Goal: Task Accomplishment & Management: Use online tool/utility

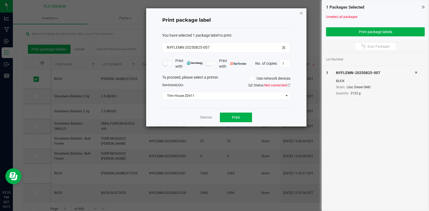
click at [300, 14] on icon "button" at bounding box center [301, 13] width 4 height 6
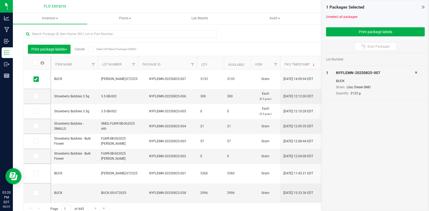
click at [422, 6] on icon at bounding box center [422, 6] width 3 height 5
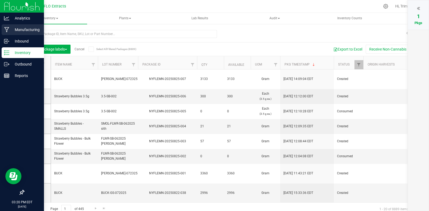
click at [32, 30] on p "Manufacturing" at bounding box center [25, 30] width 32 height 6
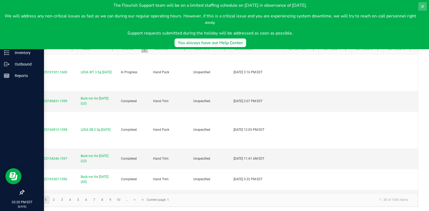
click at [424, 5] on icon at bounding box center [422, 6] width 4 height 4
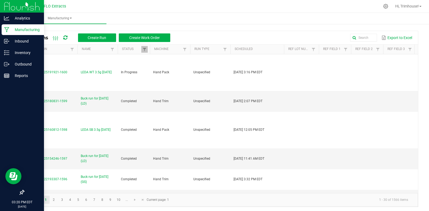
click at [21, 30] on p "Manufacturing" at bounding box center [25, 30] width 32 height 6
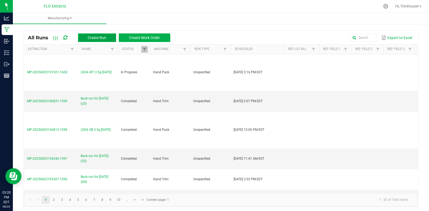
click at [99, 38] on span "Create Run" at bounding box center [97, 38] width 18 height 4
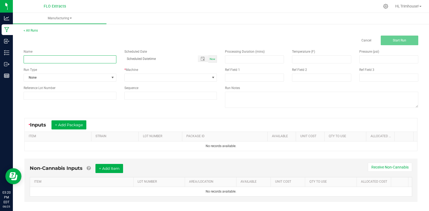
click at [91, 58] on input at bounding box center [70, 59] width 93 height 8
type input "Buck run for [DATE] (CC)"
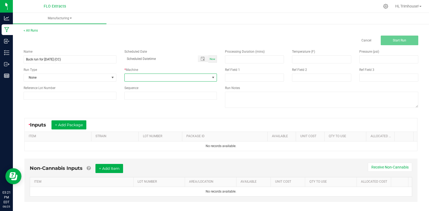
click at [211, 79] on span at bounding box center [213, 78] width 4 height 4
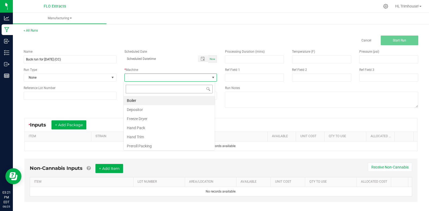
scroll to position [8, 92]
click at [150, 136] on li "Hand Trim" at bounding box center [169, 137] width 91 height 9
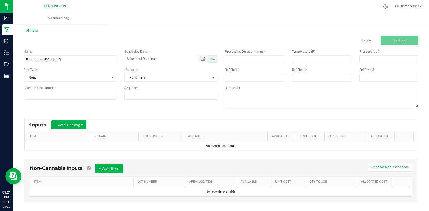
click at [211, 57] on div "Now" at bounding box center [212, 58] width 9 height 7
type input "[DATE] 3:21 PM"
click at [75, 125] on button "+ Add Package" at bounding box center [68, 125] width 35 height 9
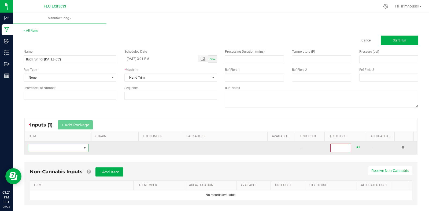
click at [55, 148] on span "NO DATA FOUND" at bounding box center [54, 148] width 53 height 8
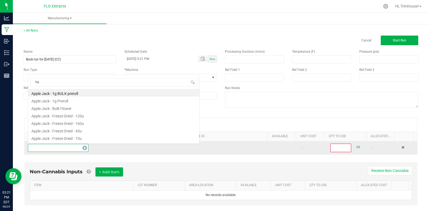
scroll to position [8, 59]
type input "harv"
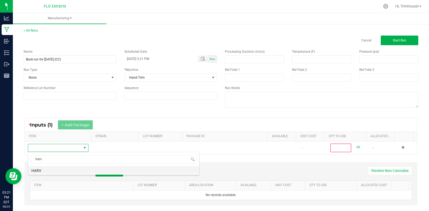
click at [51, 169] on li "HARV" at bounding box center [113, 170] width 171 height 8
type input "0"
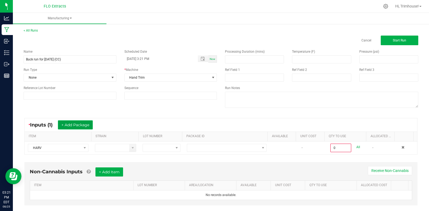
drag, startPoint x: 87, startPoint y: 125, endPoint x: 71, endPoint y: 128, distance: 16.1
click at [71, 128] on button "+ Add Package" at bounding box center [75, 125] width 35 height 9
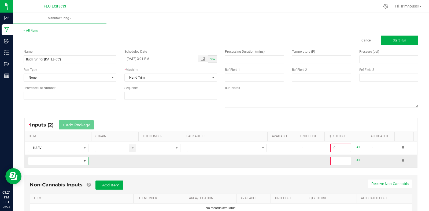
click at [83, 162] on span "NO DATA FOUND" at bounding box center [85, 161] width 4 height 4
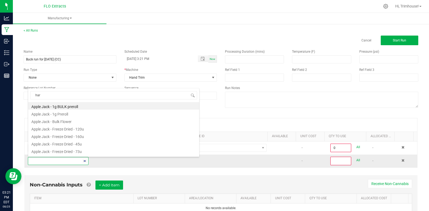
type input "harv"
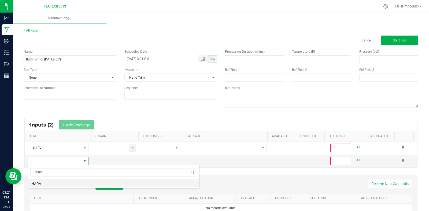
click at [59, 184] on li "HARV" at bounding box center [113, 184] width 171 height 8
type input "0"
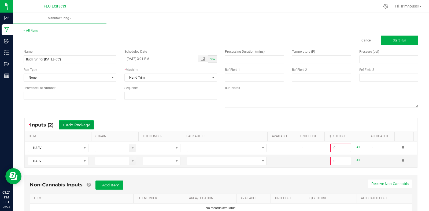
click at [79, 125] on button "+ Add Package" at bounding box center [76, 125] width 35 height 9
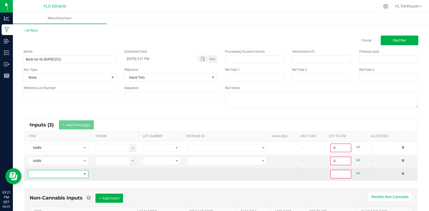
click at [68, 174] on span "NO DATA FOUND" at bounding box center [54, 175] width 53 height 8
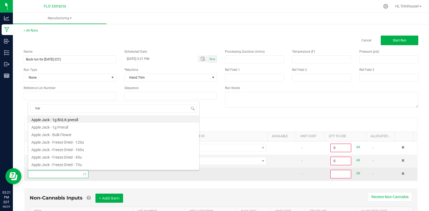
type input "harv"
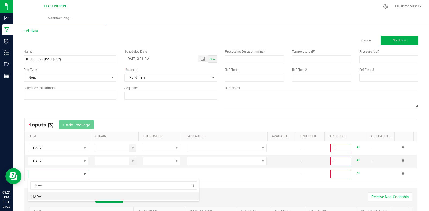
click at [51, 197] on li "HARV" at bounding box center [113, 197] width 171 height 8
type input "0"
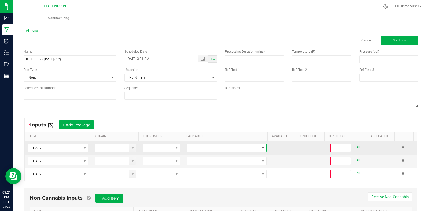
click at [201, 148] on span at bounding box center [223, 148] width 72 height 8
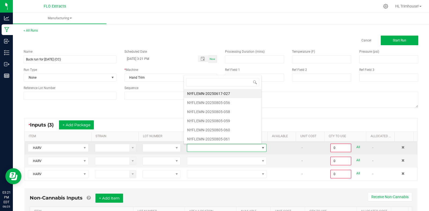
scroll to position [8, 77]
type input "815-023"
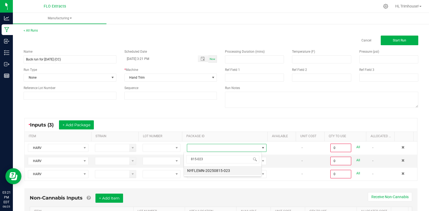
click at [213, 170] on li "NYFLEMN-20250815-023" at bounding box center [222, 170] width 77 height 9
type input "0.0000 g"
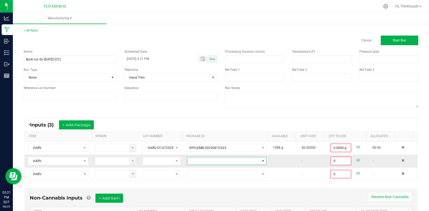
click at [211, 160] on span at bounding box center [223, 162] width 72 height 8
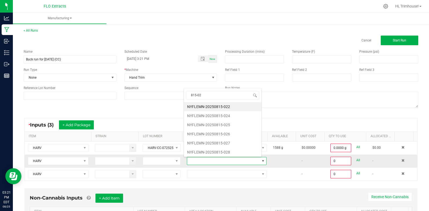
type input "815-024"
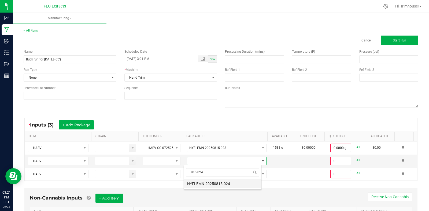
click at [217, 183] on li "NYFLEMN-20250815-024" at bounding box center [222, 184] width 77 height 9
type input "0.0000 g"
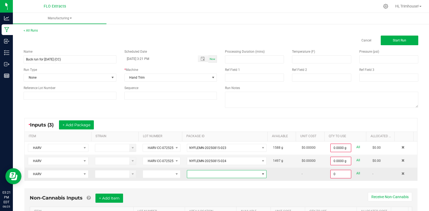
click at [211, 174] on span at bounding box center [223, 175] width 72 height 8
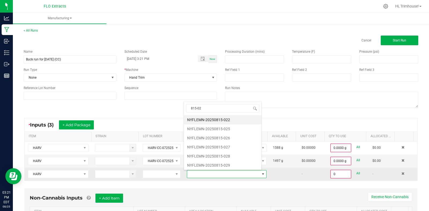
type input "815-022"
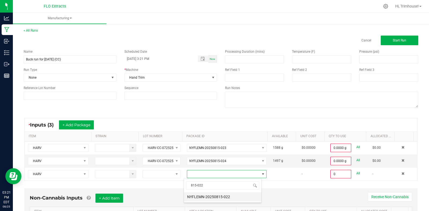
click at [205, 199] on li "NYFLEMN-20250815-022" at bounding box center [222, 197] width 77 height 9
type input "0.0000 g"
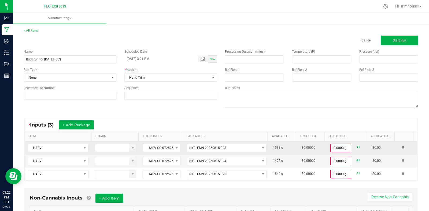
click at [356, 147] on link "All" at bounding box center [358, 147] width 4 height 7
type input "1588.0000 g"
click at [356, 160] on link "All" at bounding box center [358, 159] width 4 height 7
type input "1497.0000 g"
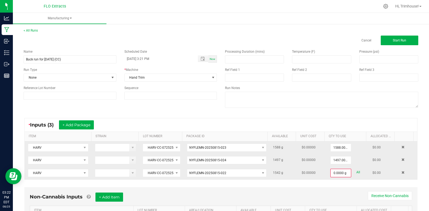
click at [356, 171] on link "All" at bounding box center [358, 172] width 4 height 7
type input "1542.0000 g"
click at [393, 40] on span "Start Run" at bounding box center [399, 41] width 13 height 4
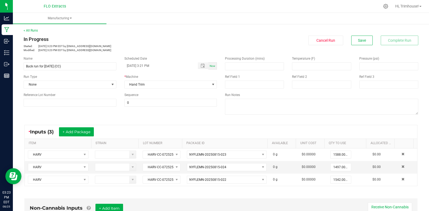
scroll to position [140, 0]
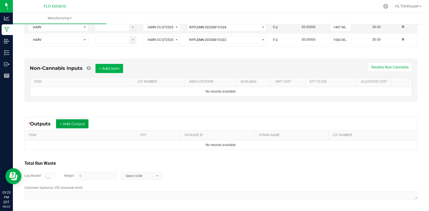
click at [80, 124] on button "+ Add Output" at bounding box center [72, 123] width 32 height 9
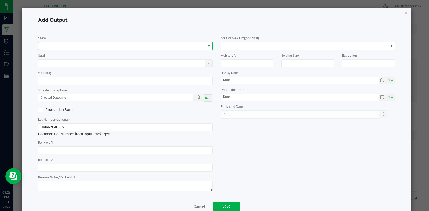
click at [92, 46] on span "NO DATA FOUND" at bounding box center [121, 46] width 167 height 8
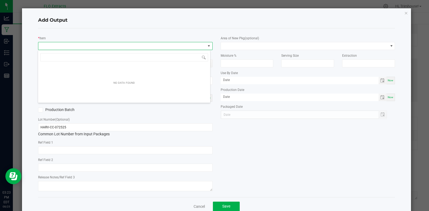
scroll to position [8, 173]
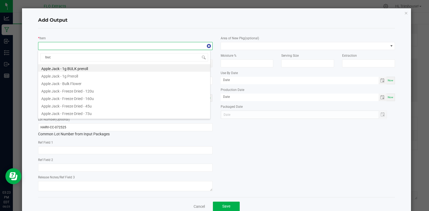
type input "buck"
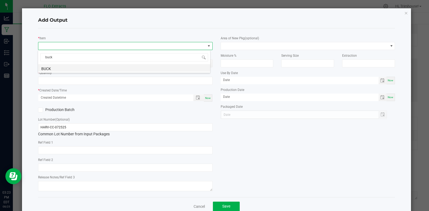
click at [81, 68] on li "BUCK" at bounding box center [124, 68] width 172 height 8
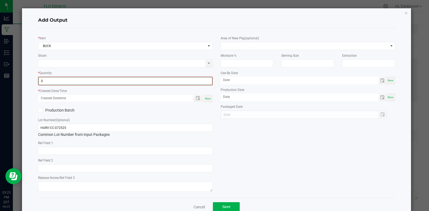
click at [138, 81] on input "0" at bounding box center [125, 81] width 173 height 8
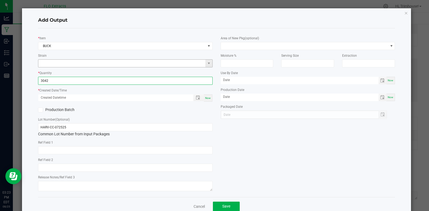
type input "3042.0000 g"
click at [131, 63] on input at bounding box center [121, 64] width 167 height 8
click at [114, 71] on li "[US_STATE] Chem" at bounding box center [124, 73] width 172 height 8
type input "[US_STATE] Chem"
click at [208, 98] on span "Now" at bounding box center [208, 98] width 6 height 3
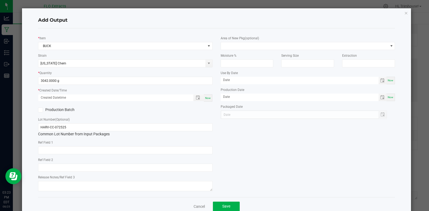
type input "[DATE] 3:23 PM"
type input "[DATE]"
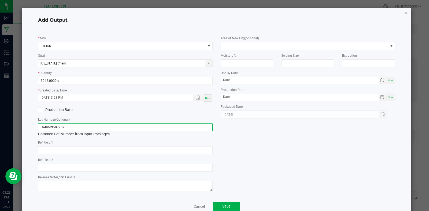
drag, startPoint x: 47, startPoint y: 127, endPoint x: 23, endPoint y: 126, distance: 24.2
click at [23, 126] on div "Add Output * Item BUCK Strain [US_STATE] Chem * Quantity 3042.0000 g * Created …" at bounding box center [216, 112] width 389 height 208
type input "BUCK-CC-072525"
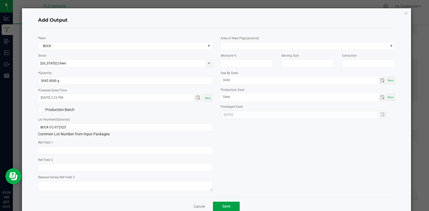
click at [225, 205] on span "Save" at bounding box center [226, 206] width 8 height 4
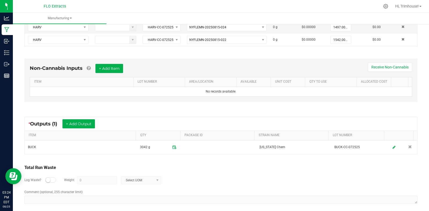
click at [49, 179] on small at bounding box center [48, 180] width 5 height 5
click at [95, 183] on input "0" at bounding box center [96, 181] width 39 height 8
click at [88, 181] on input "0" at bounding box center [96, 181] width 39 height 8
type input "0"
click at [159, 179] on span at bounding box center [157, 181] width 7 height 8
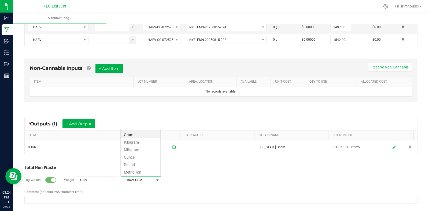
scroll to position [8, 40]
type input "1589 g"
click at [181, 176] on div "Log Waste? Weight 1589 g Gram" at bounding box center [220, 180] width 393 height 19
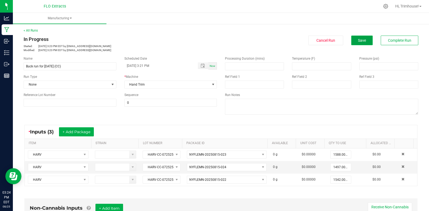
click at [362, 38] on button "Save" at bounding box center [361, 41] width 21 height 10
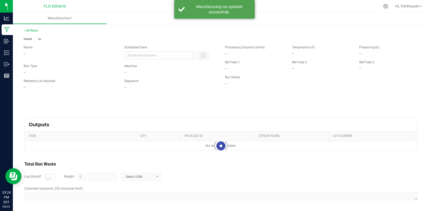
type input "[DATE] 3:21 PM"
type input "1589 g"
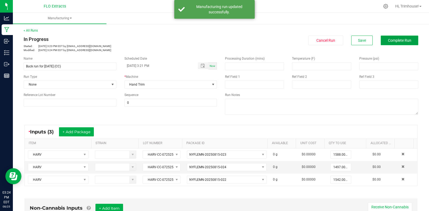
click at [380, 41] on button "Complete Run" at bounding box center [399, 41] width 38 height 10
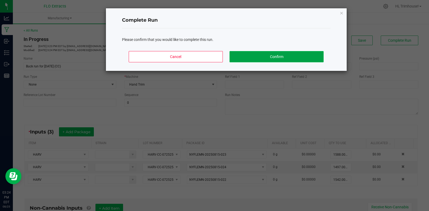
click at [281, 51] on button "Confirm" at bounding box center [276, 56] width 94 height 11
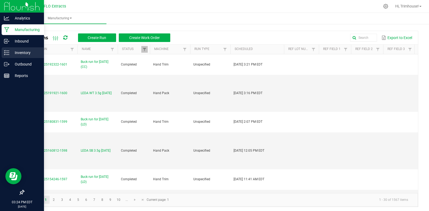
click at [13, 54] on p "Inventory" at bounding box center [25, 53] width 32 height 6
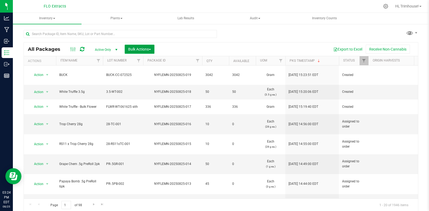
click at [141, 49] on span "Bulk Actions" at bounding box center [139, 49] width 23 height 4
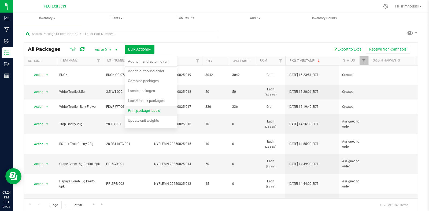
click at [142, 109] on span "Print package labels" at bounding box center [144, 111] width 32 height 4
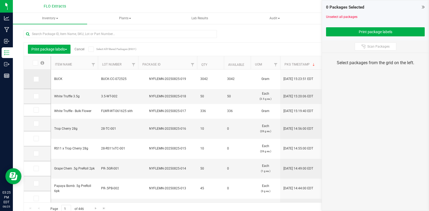
click at [35, 79] on icon at bounding box center [35, 79] width 3 height 0
click at [0, 0] on input "checkbox" at bounding box center [0, 0] width 0 height 0
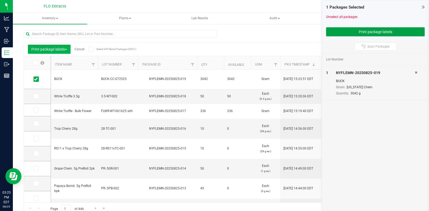
click at [361, 31] on button "Print package labels" at bounding box center [375, 31] width 99 height 9
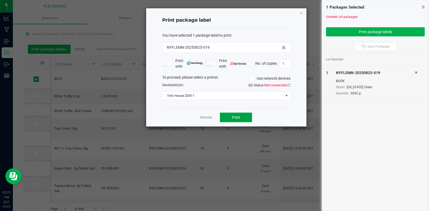
click at [235, 117] on span "Print" at bounding box center [236, 117] width 8 height 4
click at [301, 11] on icon "button" at bounding box center [301, 13] width 4 height 6
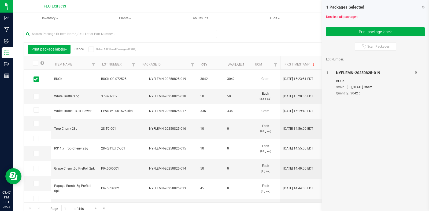
click at [422, 5] on icon at bounding box center [422, 6] width 3 height 5
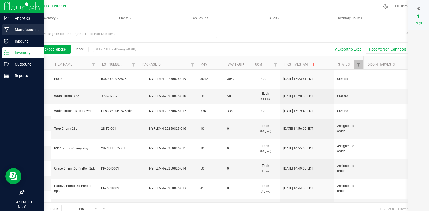
click at [23, 29] on p "Manufacturing" at bounding box center [25, 30] width 32 height 6
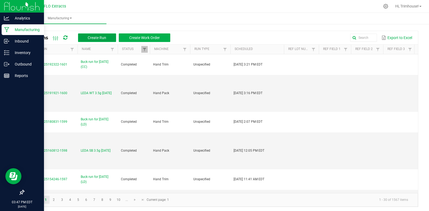
click at [99, 36] on span "Create Run" at bounding box center [97, 38] width 18 height 4
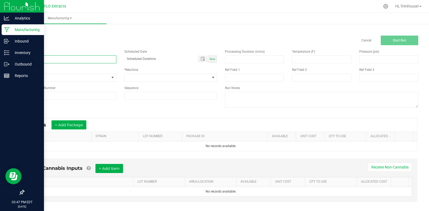
click at [80, 59] on input at bounding box center [70, 59] width 93 height 8
type input "Trim run for [DATE] (GG)"
click at [212, 60] on span "Now" at bounding box center [213, 59] width 6 height 3
type input "[DATE] 3:47 PM"
click at [205, 79] on span at bounding box center [167, 78] width 85 height 8
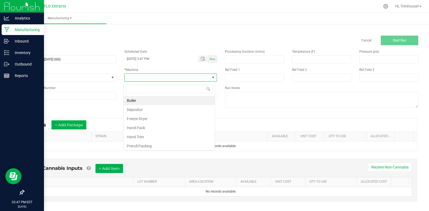
scroll to position [8, 92]
type input "trim"
click at [177, 104] on li "Hand Trim" at bounding box center [169, 100] width 91 height 9
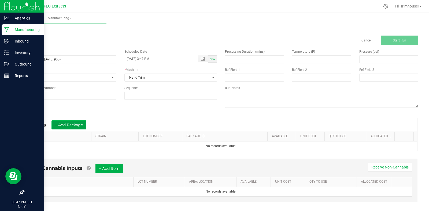
click at [78, 127] on button "+ Add Package" at bounding box center [68, 125] width 35 height 9
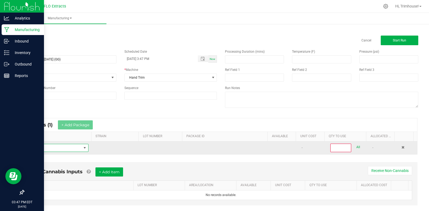
click at [67, 148] on span "NO DATA FOUND" at bounding box center [54, 148] width 53 height 8
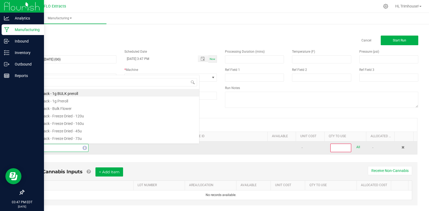
scroll to position [8, 59]
type input "harv"
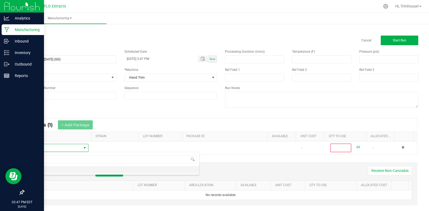
click at [49, 169] on li "HARV" at bounding box center [113, 170] width 171 height 8
type input "0"
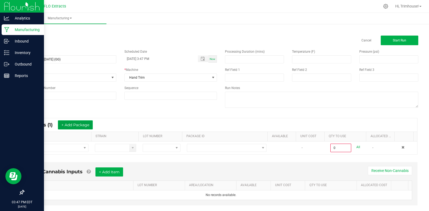
click at [83, 122] on button "+ Add Package" at bounding box center [75, 125] width 35 height 9
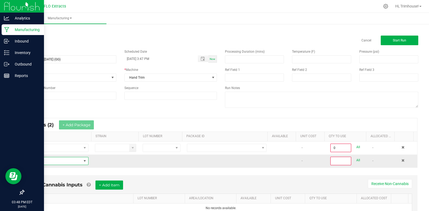
click at [83, 160] on span "NO DATA FOUND" at bounding box center [85, 161] width 4 height 4
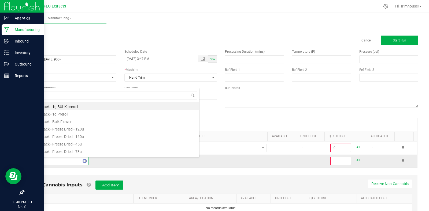
type input "harv"
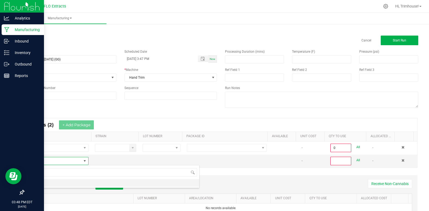
click at [59, 183] on li "HARV" at bounding box center [113, 184] width 171 height 8
type input "0"
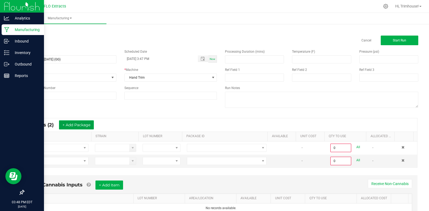
click at [78, 125] on button "+ Add Package" at bounding box center [76, 125] width 35 height 9
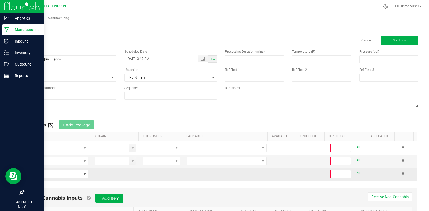
click at [81, 175] on span "NO DATA FOUND" at bounding box center [84, 175] width 7 height 8
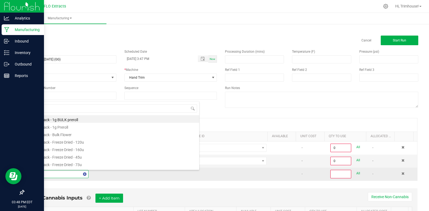
type input "harv"
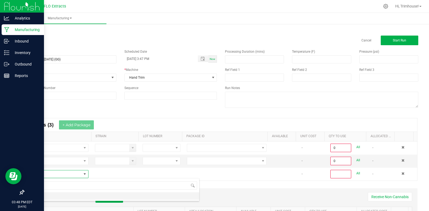
click at [68, 197] on li "HARV" at bounding box center [113, 197] width 171 height 8
type input "0"
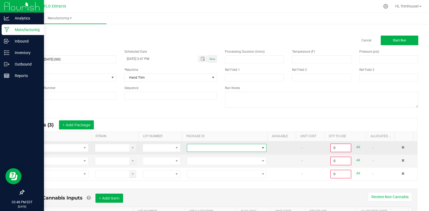
click at [248, 147] on span at bounding box center [223, 148] width 72 height 8
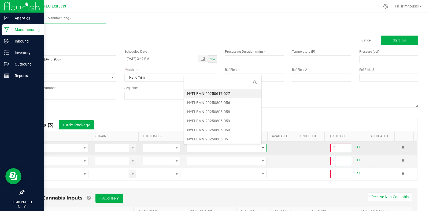
scroll to position [8, 77]
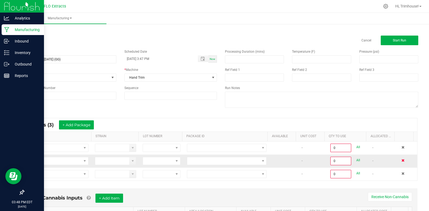
click at [401, 160] on span at bounding box center [402, 160] width 3 height 3
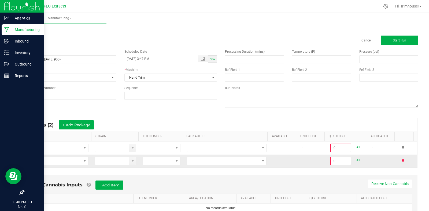
click at [401, 160] on span at bounding box center [402, 160] width 3 height 3
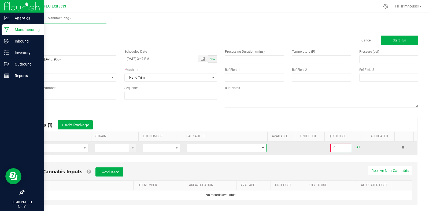
click at [261, 147] on span at bounding box center [263, 148] width 4 height 4
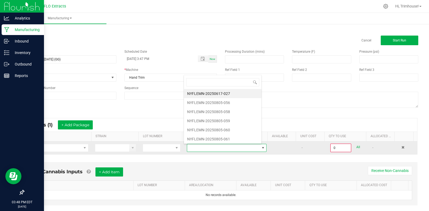
type input "8"
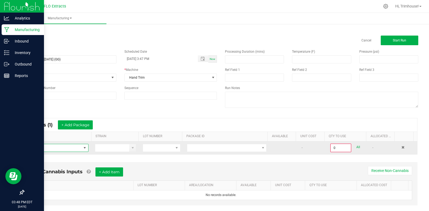
click at [85, 149] on span at bounding box center [85, 148] width 4 height 4
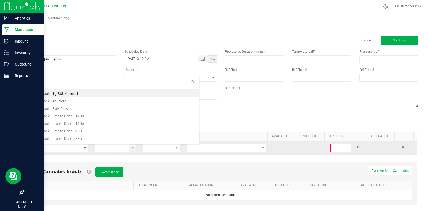
scroll to position [8, 59]
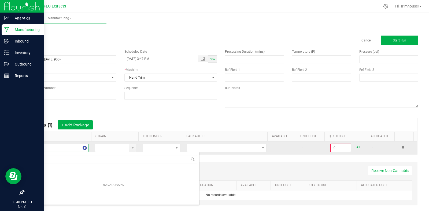
type input "buc"
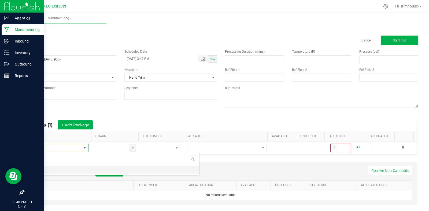
click at [62, 169] on li "BUCK" at bounding box center [113, 170] width 171 height 8
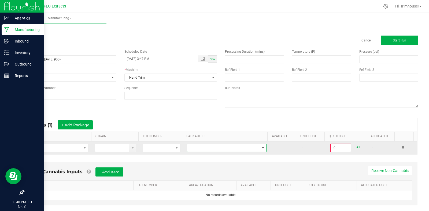
click at [212, 149] on span at bounding box center [223, 148] width 72 height 8
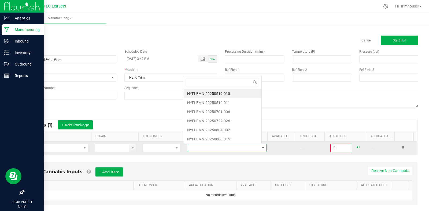
scroll to position [8, 77]
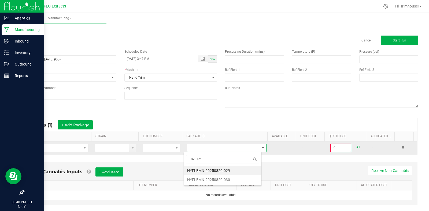
type input "820-029"
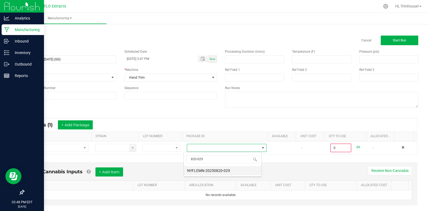
click at [217, 171] on li "NYFLEMN-20250820-029" at bounding box center [222, 170] width 77 height 9
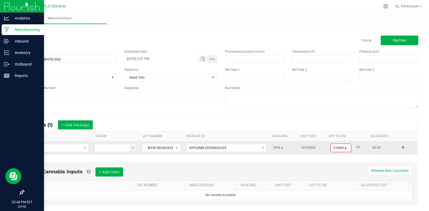
click at [356, 145] on link "All" at bounding box center [358, 147] width 4 height 7
type input "2906.0000 g"
click at [394, 43] on button "Start Run" at bounding box center [399, 41] width 38 height 10
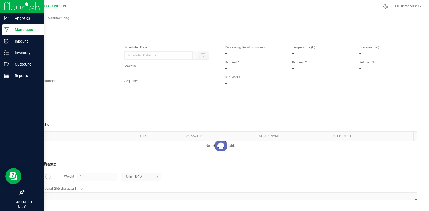
type input "[DATE] 3:47 PM"
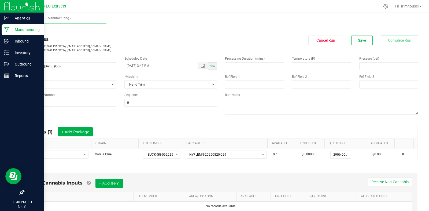
scroll to position [115, 0]
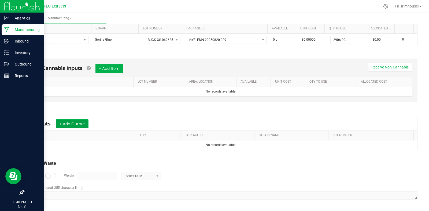
click at [73, 123] on button "+ Add Output" at bounding box center [72, 123] width 32 height 9
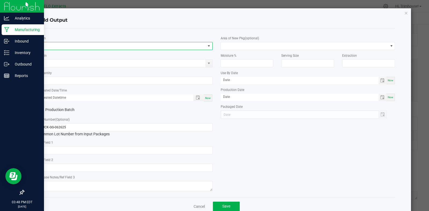
click at [73, 48] on span "NO DATA FOUND" at bounding box center [121, 46] width 167 height 8
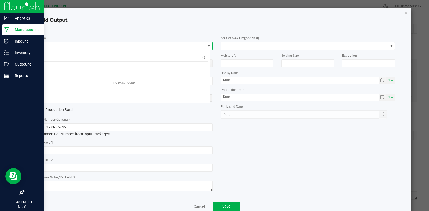
scroll to position [8, 173]
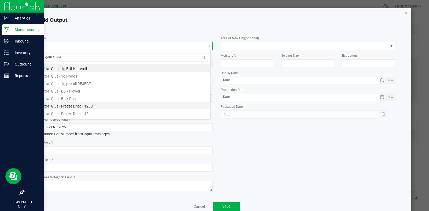
type input "gorilla Glue"
click at [90, 104] on li "Gorilla Glue - Bulk Flower" at bounding box center [124, 106] width 172 height 8
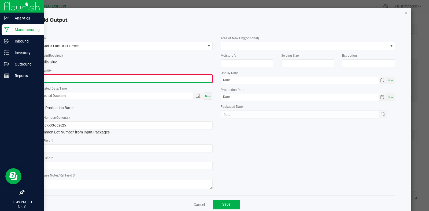
click at [74, 78] on input "0" at bounding box center [125, 79] width 173 height 8
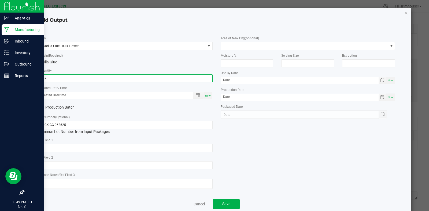
type input "567.0000 g"
click at [207, 95] on span "Now" at bounding box center [208, 95] width 6 height 3
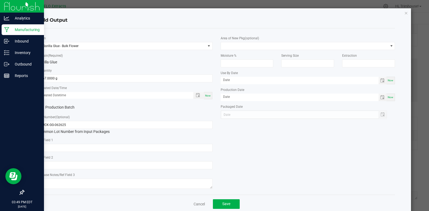
type input "[DATE] 3:49 PM"
type input "[DATE]"
click at [47, 125] on input "BUCK-GG-062625" at bounding box center [125, 125] width 174 height 8
type input "FLWR-GG-062625"
click at [228, 203] on span "Save" at bounding box center [226, 204] width 8 height 4
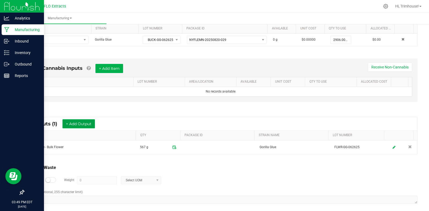
click at [83, 125] on button "+ Add Output" at bounding box center [78, 123] width 32 height 9
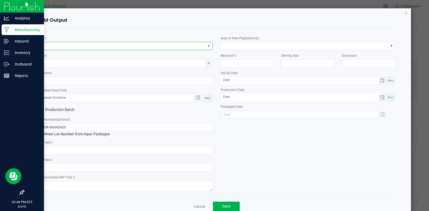
click at [80, 47] on span "NO DATA FOUND" at bounding box center [121, 46] width 167 height 8
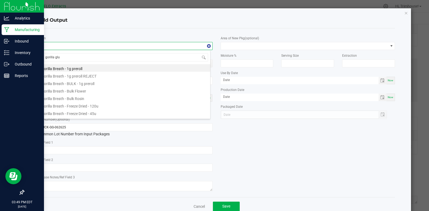
type input "gorilla glue"
click at [78, 106] on li "Gorilla Glue - Bulk Flower" at bounding box center [124, 106] width 172 height 8
type input "0.0000 g"
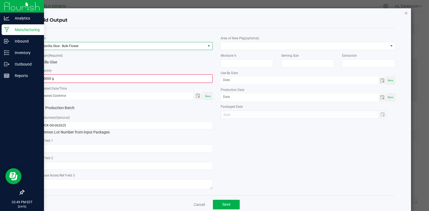
click at [404, 13] on icon "button" at bounding box center [406, 13] width 4 height 6
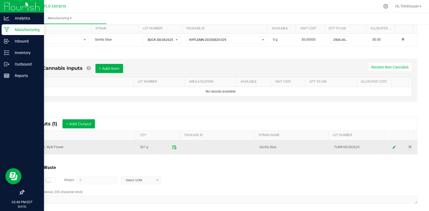
click at [172, 148] on icon at bounding box center [174, 147] width 5 height 5
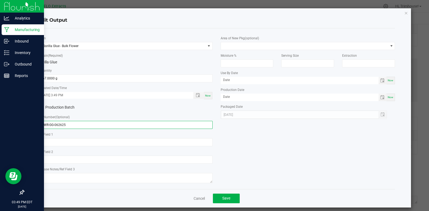
click at [124, 121] on input "FLWR-GG-062625" at bounding box center [125, 125] width 174 height 8
type input "FLWR-GG-062625 van"
click at [223, 196] on button "Save" at bounding box center [226, 199] width 27 height 10
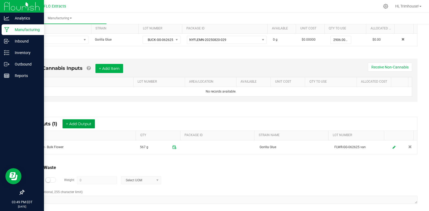
click at [81, 120] on button "+ Add Output" at bounding box center [78, 123] width 32 height 9
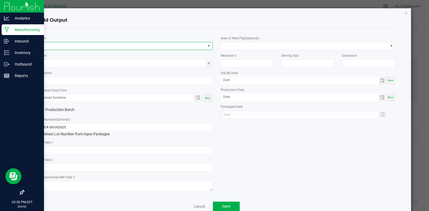
click at [70, 47] on span "NO DATA FOUND" at bounding box center [121, 46] width 167 height 8
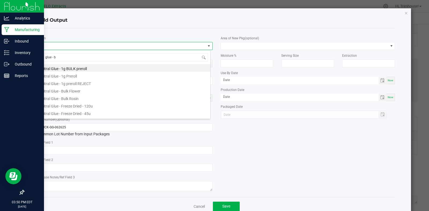
type input "glue - bu"
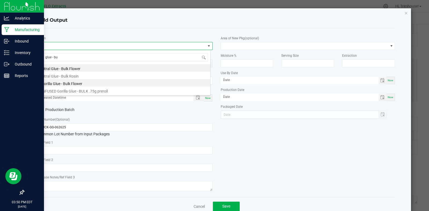
click at [77, 81] on li "Gorilla Glue - Bulk Flower" at bounding box center [124, 83] width 172 height 8
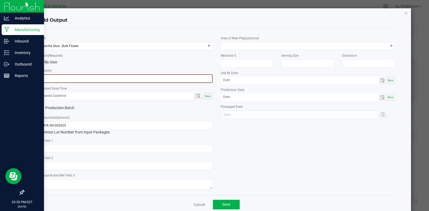
click at [75, 80] on input "0" at bounding box center [125, 79] width 173 height 8
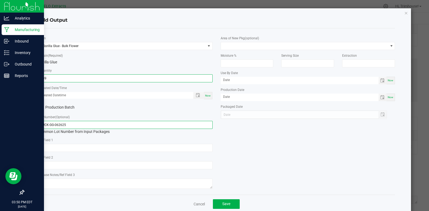
type input "539.0000 g"
click at [85, 124] on input "BUCK-GG-062625" at bounding box center [125, 125] width 174 height 8
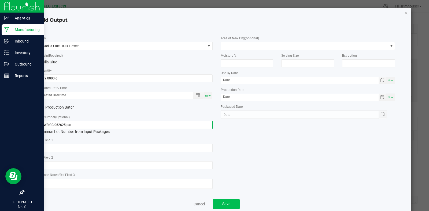
type input "FLWR-GG-062625 pat"
click at [222, 202] on span "Save" at bounding box center [226, 204] width 8 height 4
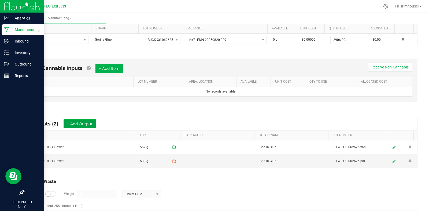
click at [76, 124] on button "+ Add Output" at bounding box center [79, 123] width 32 height 9
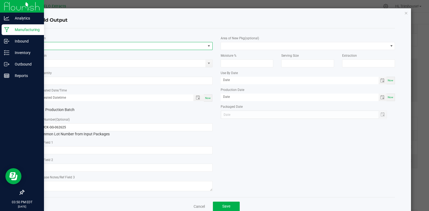
click at [66, 46] on span "NO DATA FOUND" at bounding box center [121, 46] width 167 height 8
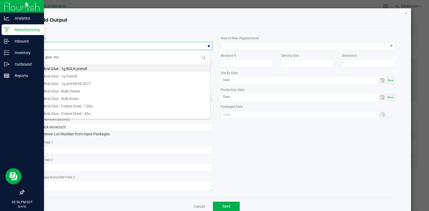
type input "glue - bulk"
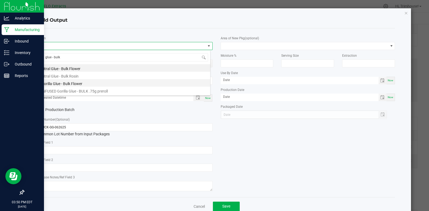
click at [69, 84] on li "Gorilla Glue - Bulk Flower" at bounding box center [124, 83] width 172 height 8
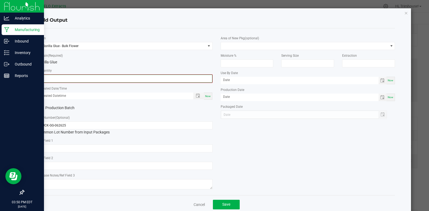
click at [71, 80] on input "0" at bounding box center [125, 79] width 173 height 8
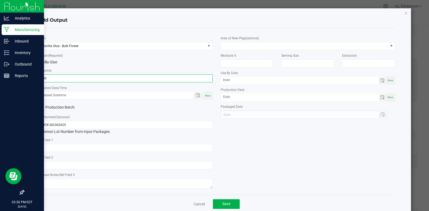
type input "500.0000 g"
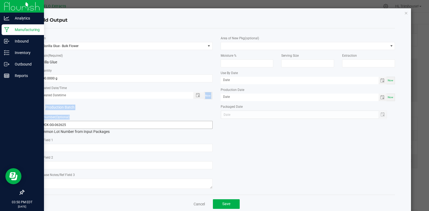
drag, startPoint x: 204, startPoint y: 98, endPoint x: 128, endPoint y: 126, distance: 80.6
click at [128, 126] on div "* Item Gorilla Glue - Bulk Flower * Strain (Required) Gorilla Glue * Quantity 5…" at bounding box center [125, 112] width 182 height 158
click at [206, 94] on span "Now" at bounding box center [208, 95] width 6 height 3
type input "[DATE] 3:50 PM"
type input "[DATE]"
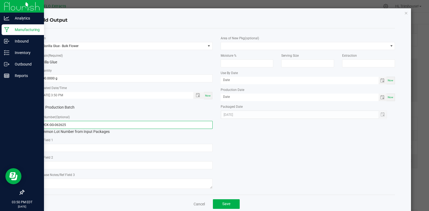
click at [103, 123] on input "BUCK-GG-062625" at bounding box center [125, 125] width 174 height 8
click at [48, 125] on input "BUCK-GG-062625 sith" at bounding box center [125, 125] width 174 height 8
type input "FLWR-GG-062625 sith"
click at [225, 200] on button "Save" at bounding box center [226, 205] width 27 height 10
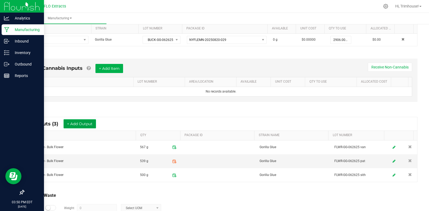
click at [82, 124] on button "+ Add Output" at bounding box center [79, 123] width 32 height 9
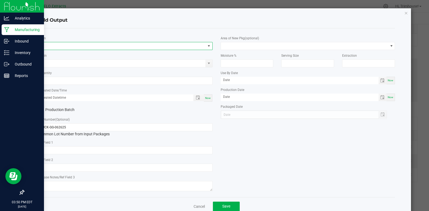
click at [57, 44] on span "NO DATA FOUND" at bounding box center [121, 46] width 167 height 8
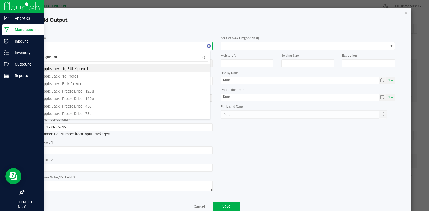
type input "glue - trim"
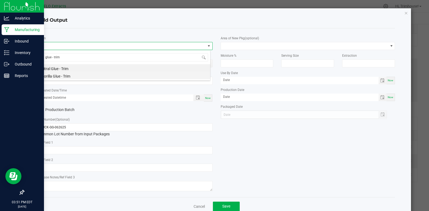
click at [65, 76] on li "Gorilla Glue - Trim" at bounding box center [124, 76] width 172 height 8
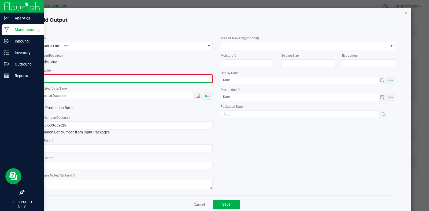
click at [64, 82] on input "0" at bounding box center [125, 79] width 173 height 8
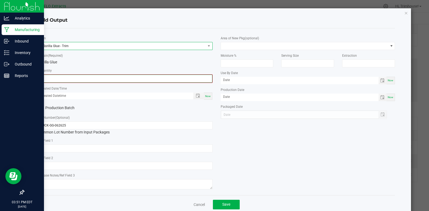
type input "0.0000 lb"
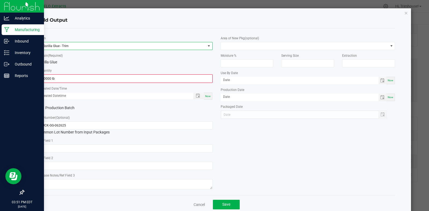
click at [100, 45] on span "Gorilla Glue - Trim" at bounding box center [121, 46] width 167 height 8
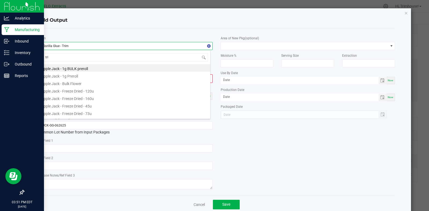
type input "trim"
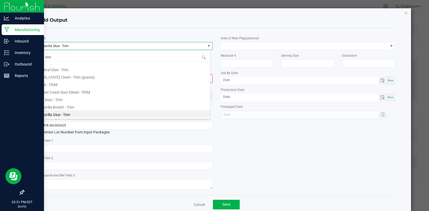
scroll to position [106, 0]
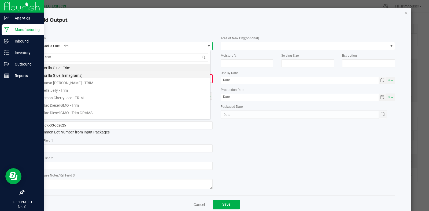
click at [83, 77] on li "Gorilla Glue Trim (grams)" at bounding box center [124, 75] width 172 height 8
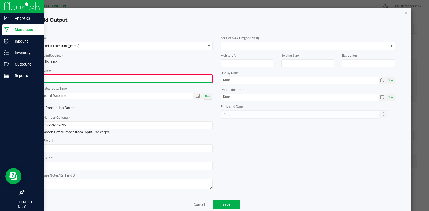
click at [76, 81] on input "0" at bounding box center [125, 79] width 173 height 8
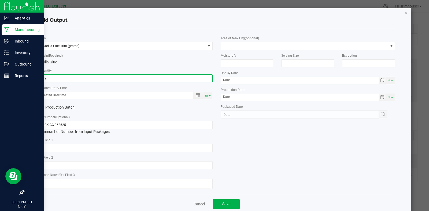
type input "962.0000 g"
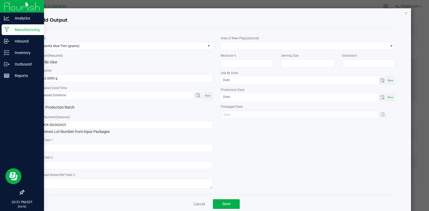
click at [204, 93] on div "Now" at bounding box center [208, 95] width 9 height 7
type input "[DATE] 3:51 PM"
type input "[DATE]"
click at [48, 124] on input "BUCK-GG-062625" at bounding box center [125, 125] width 174 height 8
drag, startPoint x: 48, startPoint y: 124, endPoint x: 10, endPoint y: 124, distance: 38.0
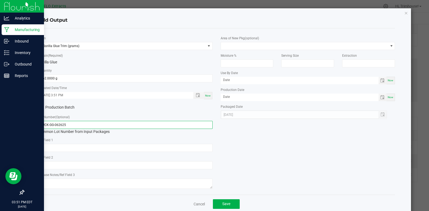
click at [10, 124] on ngb-modal-window "Add Output * Item Gorilla Glue Trim (grams) * Strain (Required) Gorilla Glue * …" at bounding box center [216, 105] width 433 height 211
type input "TRIM-GG-062625"
click at [218, 206] on button "Save" at bounding box center [226, 205] width 27 height 10
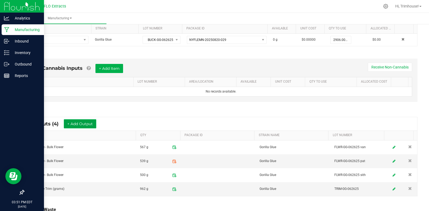
click at [78, 126] on button "+ Add Output" at bounding box center [80, 123] width 32 height 9
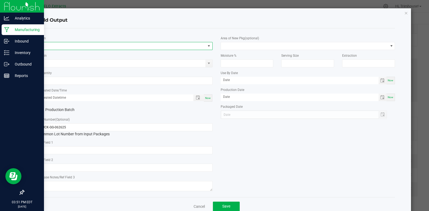
click at [64, 47] on span "NO DATA FOUND" at bounding box center [121, 46] width 167 height 8
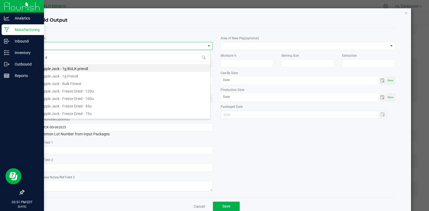
scroll to position [8, 173]
type input "glue - smalls"
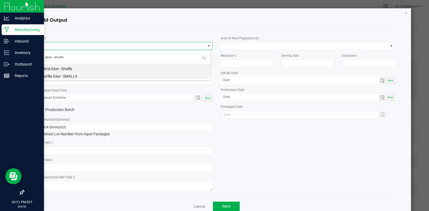
click at [61, 74] on li "Gorilla Glue - SMALLS" at bounding box center [124, 76] width 172 height 8
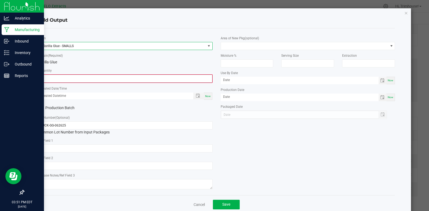
click at [61, 80] on input "0" at bounding box center [125, 79] width 173 height 8
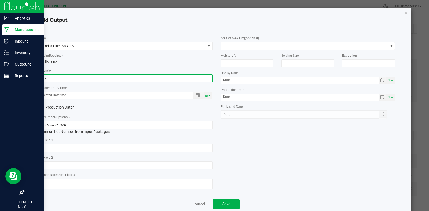
type input "212.0000 g"
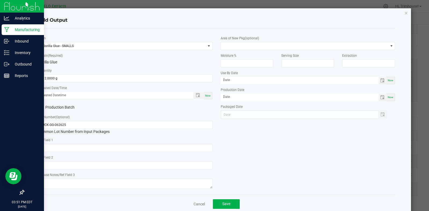
click at [205, 96] on span "Now" at bounding box center [208, 95] width 6 height 3
type input "[DATE] 3:51 PM"
type input "[DATE]"
drag, startPoint x: 47, startPoint y: 125, endPoint x: 8, endPoint y: 119, distance: 39.4
click at [8, 119] on ngb-modal-window "Add Output * Item Gorilla Glue - SMALLS * Strain (Required) Gorilla Glue * Quan…" at bounding box center [216, 105] width 433 height 211
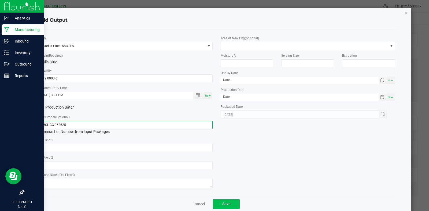
type input "SMOL-GG-062625"
click at [226, 202] on span "Save" at bounding box center [226, 204] width 8 height 4
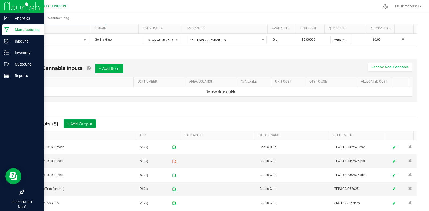
scroll to position [0, 0]
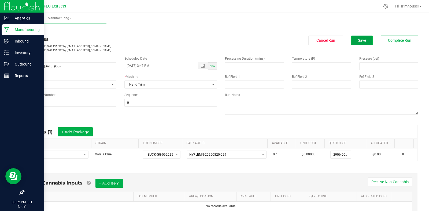
click at [359, 38] on span "Save" at bounding box center [362, 40] width 8 height 4
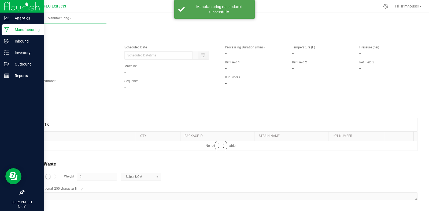
type input "[DATE] 3:47 PM"
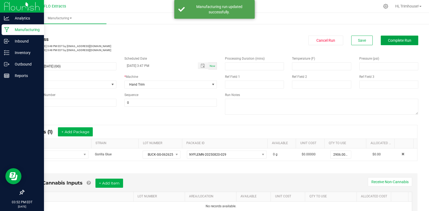
click at [388, 40] on span "Complete Run" at bounding box center [399, 40] width 23 height 4
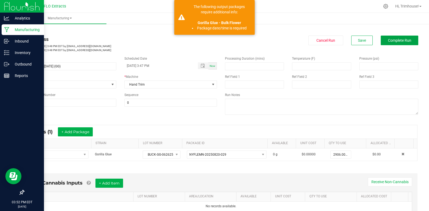
scroll to position [174, 0]
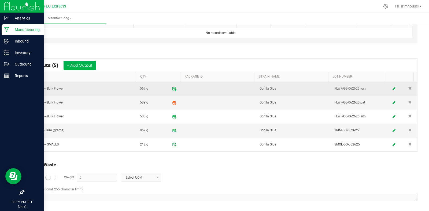
click at [172, 88] on icon at bounding box center [173, 88] width 3 height 3
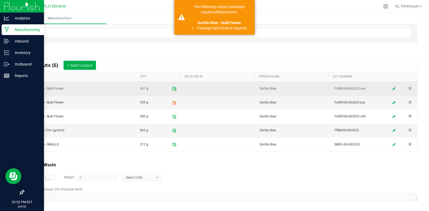
scroll to position [88, 0]
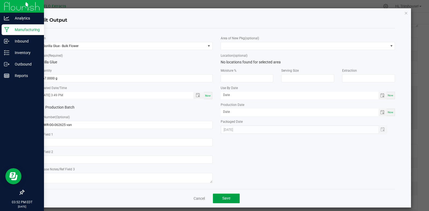
click at [218, 197] on button "Save" at bounding box center [226, 199] width 27 height 10
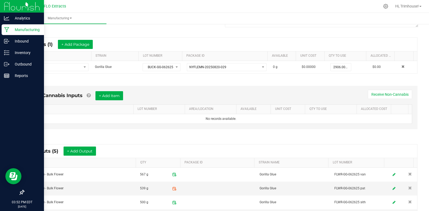
scroll to position [114, 0]
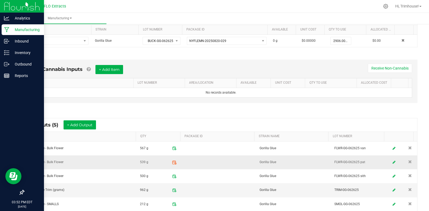
click at [172, 163] on icon at bounding box center [174, 162] width 5 height 5
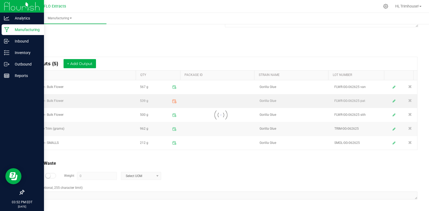
scroll to position [88, 0]
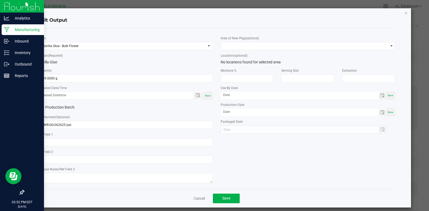
click at [207, 96] on span "Now" at bounding box center [208, 95] width 6 height 3
type input "[DATE] 3:52 PM"
type input "[DATE]"
click at [216, 198] on button "Save" at bounding box center [226, 199] width 27 height 10
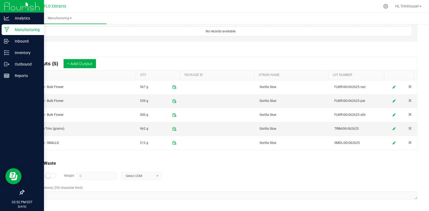
scroll to position [2, 0]
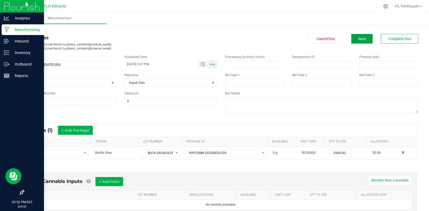
click at [355, 35] on button "Save" at bounding box center [361, 39] width 21 height 10
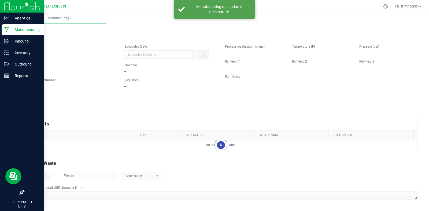
scroll to position [0, 0]
type input "[DATE] 3:47 PM"
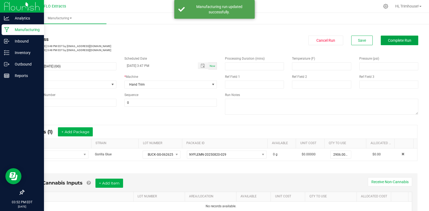
click at [388, 40] on span "Complete Run" at bounding box center [399, 40] width 23 height 4
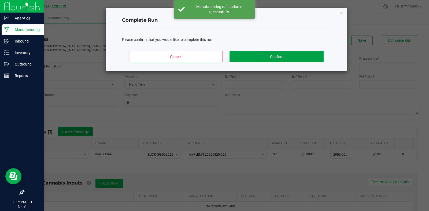
click at [253, 53] on button "Confirm" at bounding box center [276, 56] width 94 height 11
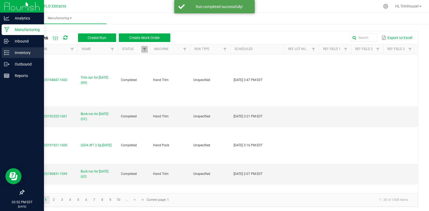
click at [18, 54] on p "Inventory" at bounding box center [25, 53] width 32 height 6
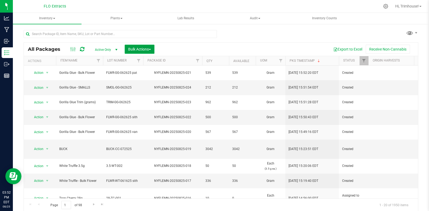
click at [153, 50] on button "Bulk Actions" at bounding box center [140, 49] width 30 height 9
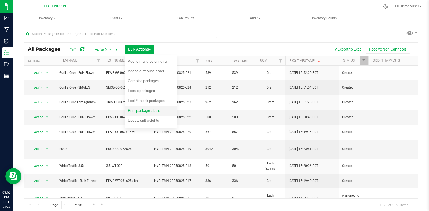
click at [143, 111] on span "Print package labels" at bounding box center [144, 111] width 32 height 4
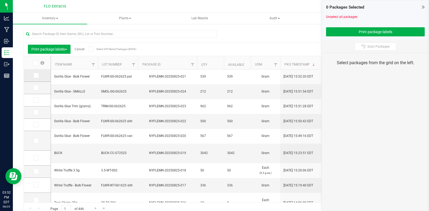
click at [36, 76] on icon at bounding box center [35, 76] width 3 height 0
click at [0, 0] on input "checkbox" at bounding box center [0, 0] width 0 height 0
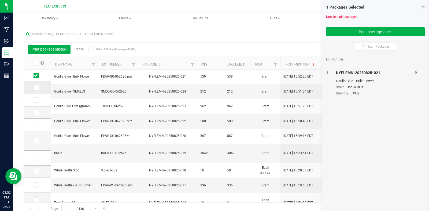
click at [35, 88] on icon at bounding box center [35, 88] width 3 height 0
click at [0, 0] on input "checkbox" at bounding box center [0, 0] width 0 height 0
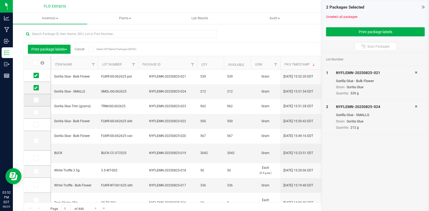
click at [37, 100] on icon at bounding box center [35, 100] width 3 height 0
click at [0, 0] on input "checkbox" at bounding box center [0, 0] width 0 height 0
click at [38, 111] on span at bounding box center [35, 112] width 5 height 5
click at [0, 0] on input "checkbox" at bounding box center [0, 0] width 0 height 0
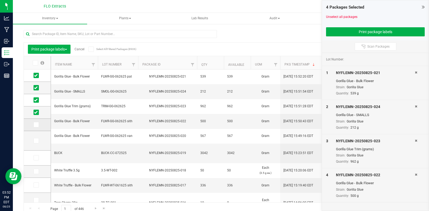
click at [37, 125] on icon at bounding box center [35, 125] width 3 height 0
click at [0, 0] on input "checkbox" at bounding box center [0, 0] width 0 height 0
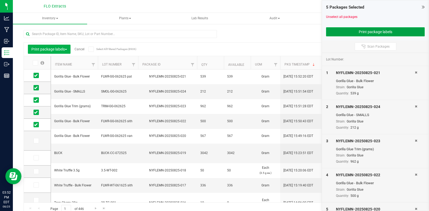
click at [361, 29] on button "Print package labels" at bounding box center [375, 31] width 99 height 9
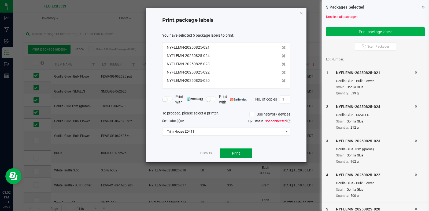
click at [246, 156] on button "Print" at bounding box center [236, 154] width 32 height 10
